Goal: Use online tool/utility: Utilize a website feature to perform a specific function

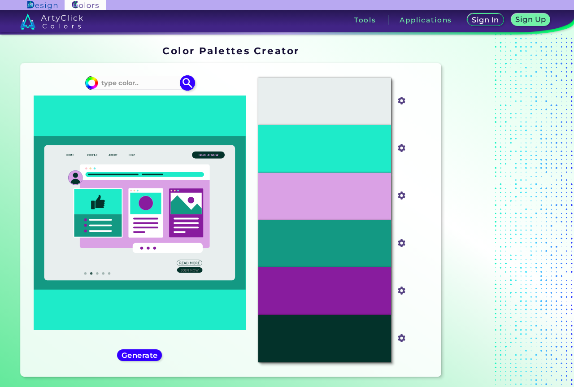
click at [144, 79] on input at bounding box center [139, 83] width 83 height 12
paste input "#f82d57"
type input "#f82d57"
click at [186, 79] on img at bounding box center [188, 83] width 16 height 16
type input "#f82d57"
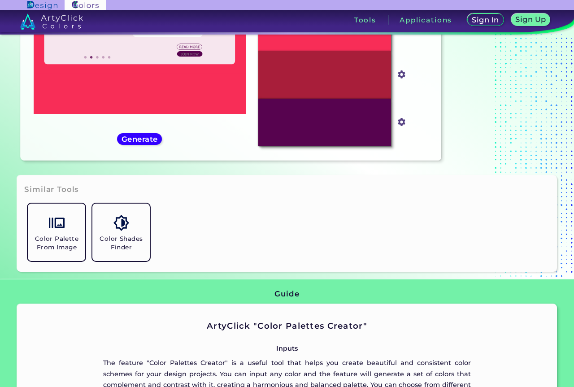
scroll to position [224, 0]
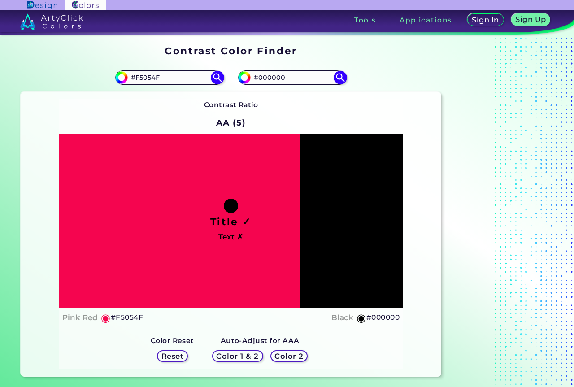
click at [285, 357] on h5 "Color 2" at bounding box center [289, 356] width 26 height 7
click at [280, 329] on div "Auto-Adjust for AAA Color 1 & 2 Color 2 Auto-Adjust for AA Color 1 & 2 Color 2 …" at bounding box center [231, 348] width 175 height 41
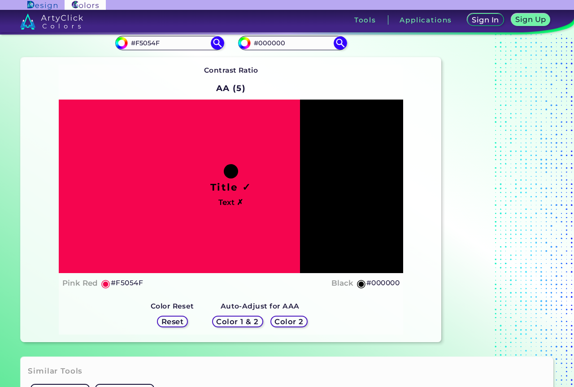
scroll to position [90, 0]
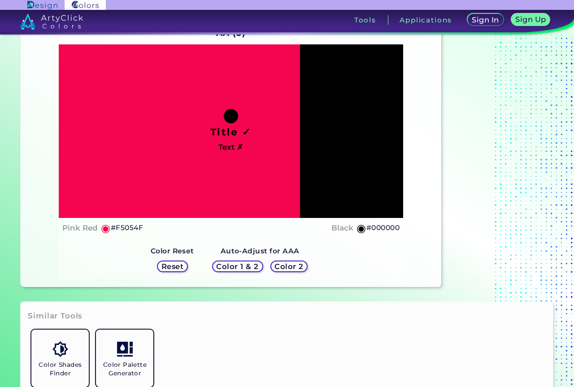
click at [184, 270] on h5 "Reset" at bounding box center [172, 267] width 23 height 8
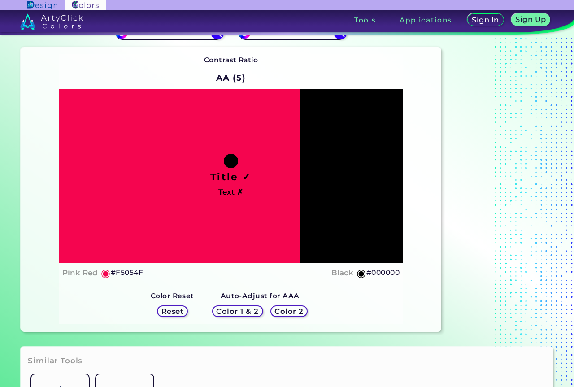
click at [105, 273] on h5 "◉" at bounding box center [106, 273] width 10 height 11
click at [290, 313] on h5 "Color 2" at bounding box center [289, 311] width 29 height 7
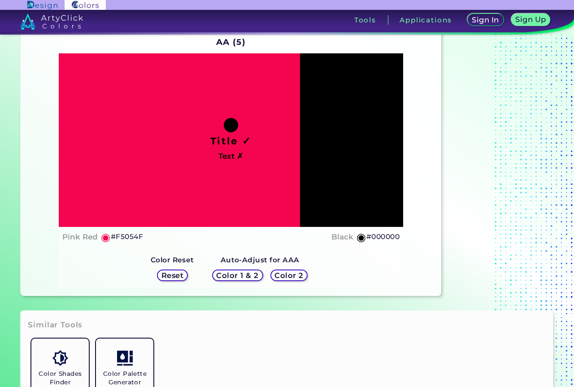
scroll to position [224, 0]
